Goal: Task Accomplishment & Management: Complete application form

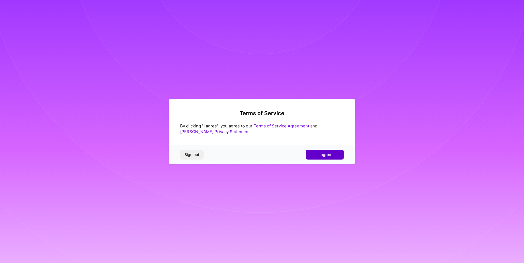
click at [332, 157] on button "I agree" at bounding box center [324, 155] width 38 height 10
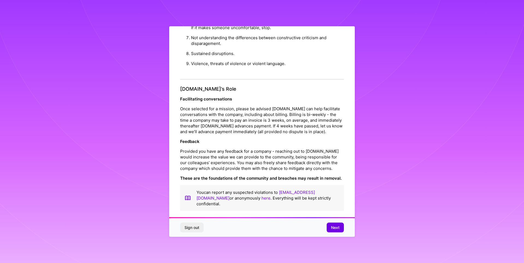
scroll to position [4, 0]
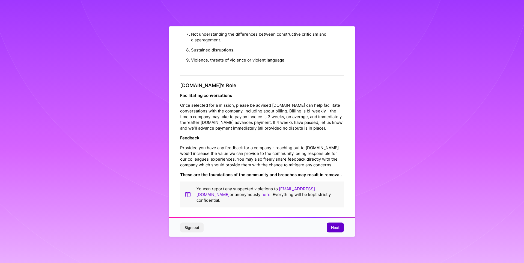
click at [335, 228] on span "Next" at bounding box center [335, 227] width 8 height 5
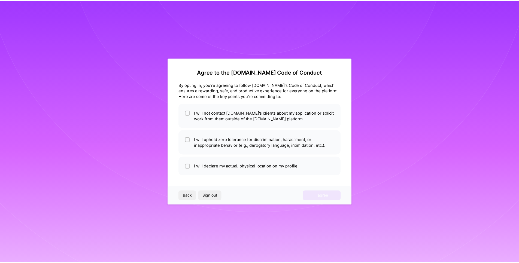
scroll to position [0, 0]
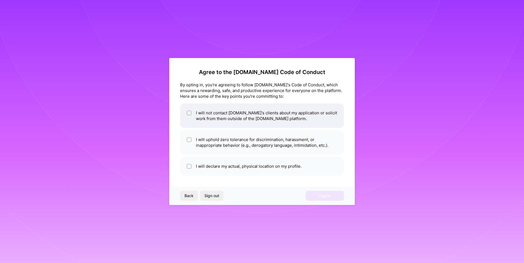
click at [233, 116] on li "I will not contact [DOMAIN_NAME]'s clients about my application or solicit work…" at bounding box center [262, 116] width 164 height 25
checkbox input "true"
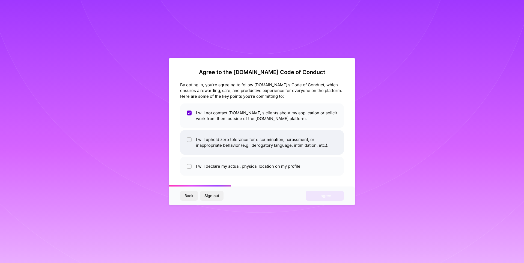
click at [237, 143] on li "I will uphold zero tolerance for discrimination, harassment, or inappropriate b…" at bounding box center [262, 142] width 164 height 25
checkbox input "true"
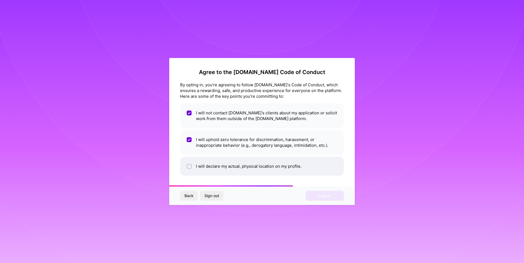
click at [239, 161] on li "I will declare my actual, physical location on my profile." at bounding box center [262, 166] width 164 height 19
checkbox input "true"
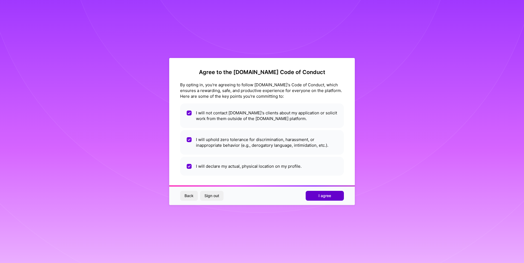
click at [317, 198] on button "I agree" at bounding box center [324, 196] width 38 height 10
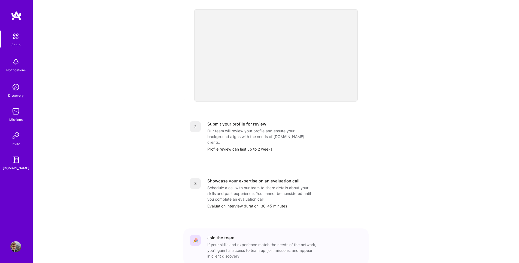
scroll to position [151, 0]
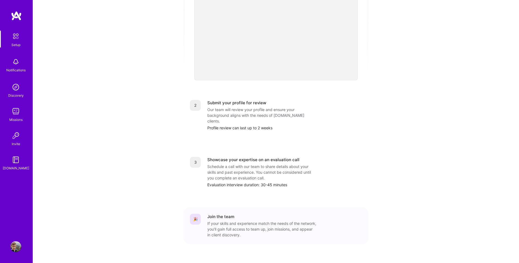
click at [16, 87] on img at bounding box center [15, 87] width 11 height 11
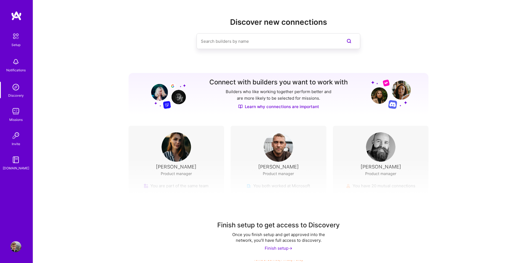
drag, startPoint x: 20, startPoint y: 89, endPoint x: 20, endPoint y: 92, distance: 3.0
click at [20, 89] on img at bounding box center [15, 87] width 11 height 11
drag, startPoint x: 20, startPoint y: 126, endPoint x: 20, endPoint y: 121, distance: 4.6
click at [20, 126] on div "Setup Notifications Discovery Missions Invite A.Guide" at bounding box center [16, 101] width 33 height 141
click at [20, 121] on div "Missions" at bounding box center [15, 120] width 13 height 6
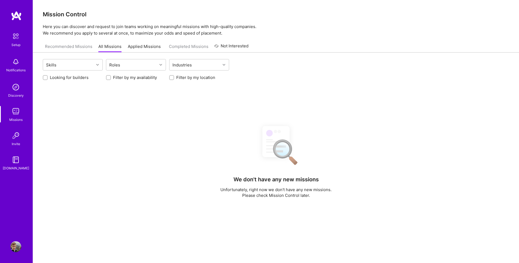
click at [20, 130] on div "Setup Notifications Discovery Missions Invite A.Guide" at bounding box center [16, 101] width 33 height 141
click at [19, 135] on img at bounding box center [15, 135] width 11 height 11
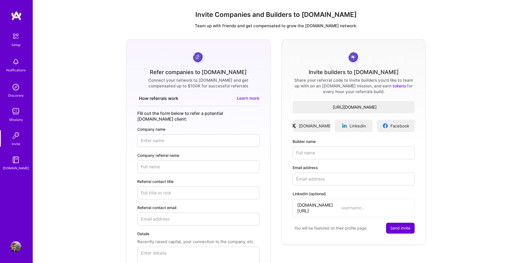
click at [21, 40] on img at bounding box center [15, 36] width 11 height 11
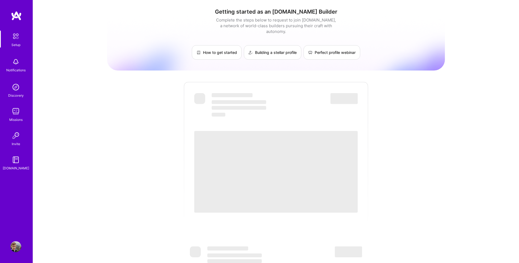
click at [24, 46] on link "Setup" at bounding box center [16, 39] width 34 height 17
click at [20, 69] on div "Notifications" at bounding box center [15, 70] width 19 height 6
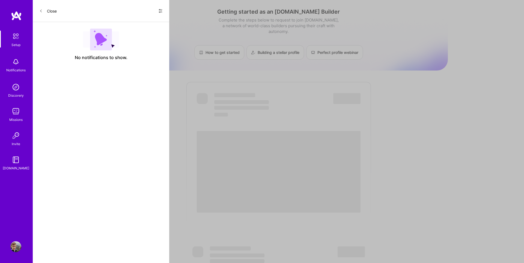
click at [20, 42] on img at bounding box center [15, 36] width 11 height 11
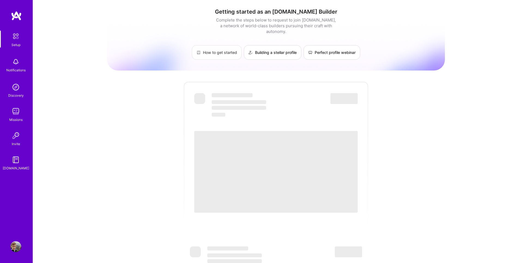
click at [214, 45] on link "How to get started" at bounding box center [217, 52] width 50 height 14
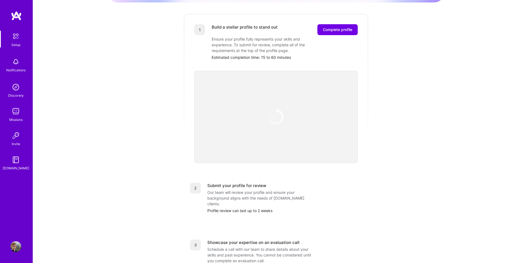
scroll to position [65, 0]
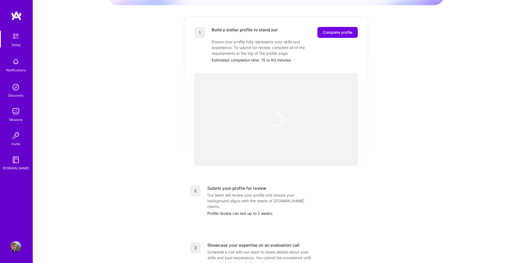
click at [279, 116] on img at bounding box center [276, 120] width 16 height 16
click at [280, 113] on img at bounding box center [276, 120] width 16 height 16
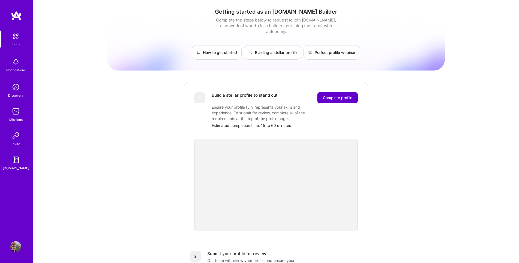
click at [332, 95] on span "Complete profile" at bounding box center [337, 97] width 29 height 5
